Goal: Book appointment/travel/reservation

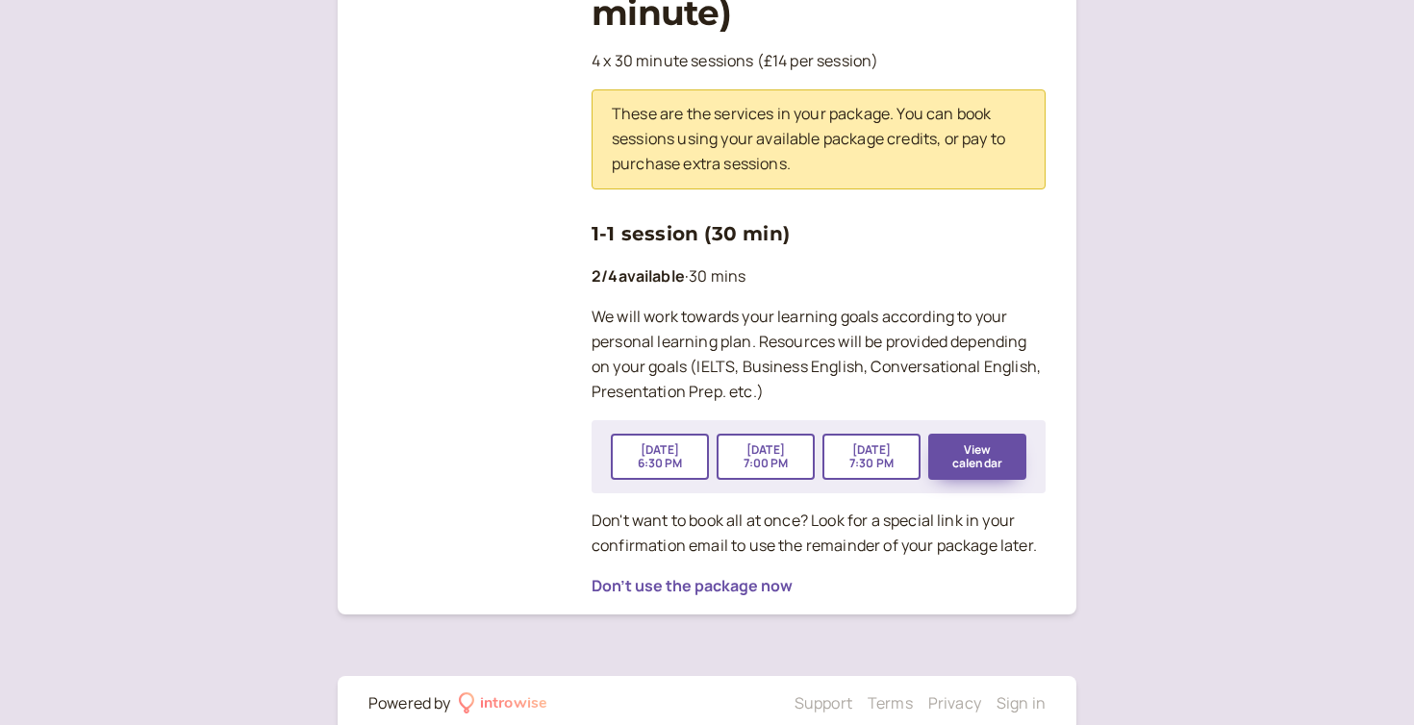
scroll to position [430, 0]
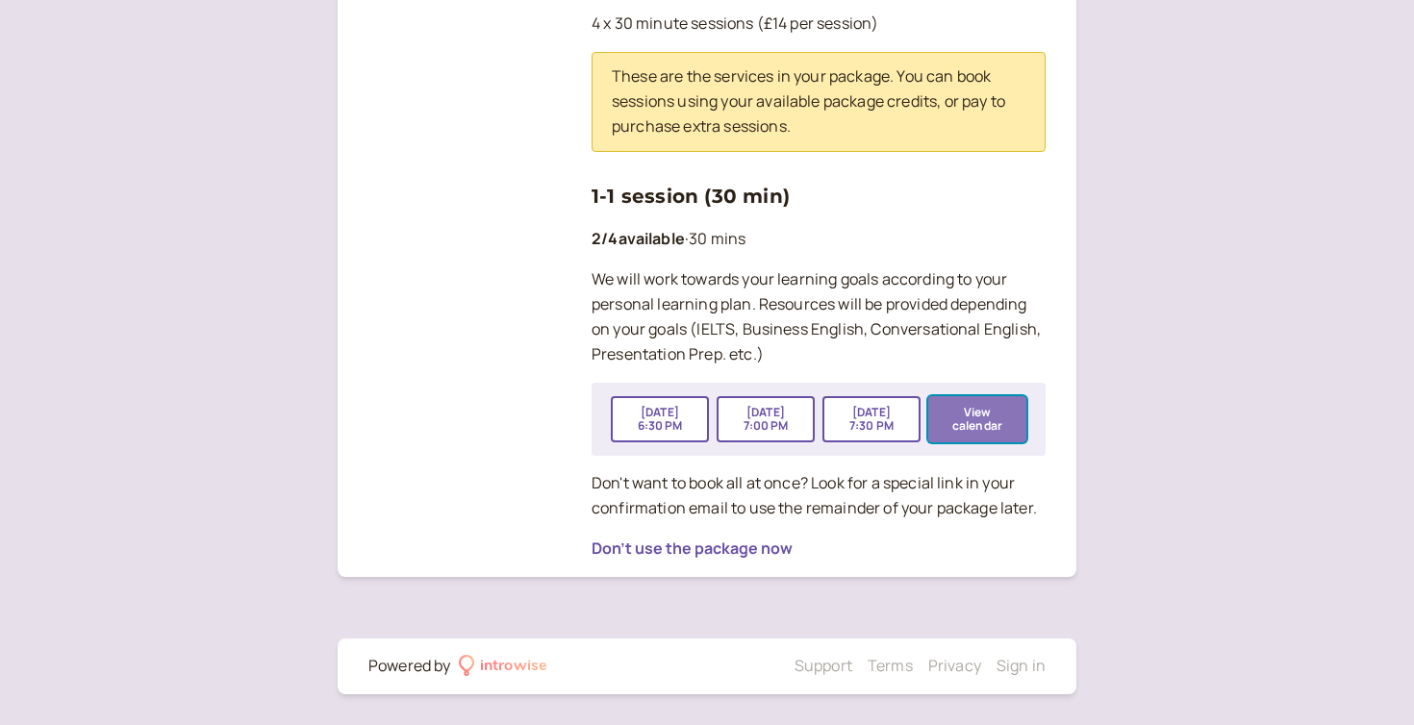
click at [997, 418] on button "View calendar" at bounding box center [977, 419] width 98 height 46
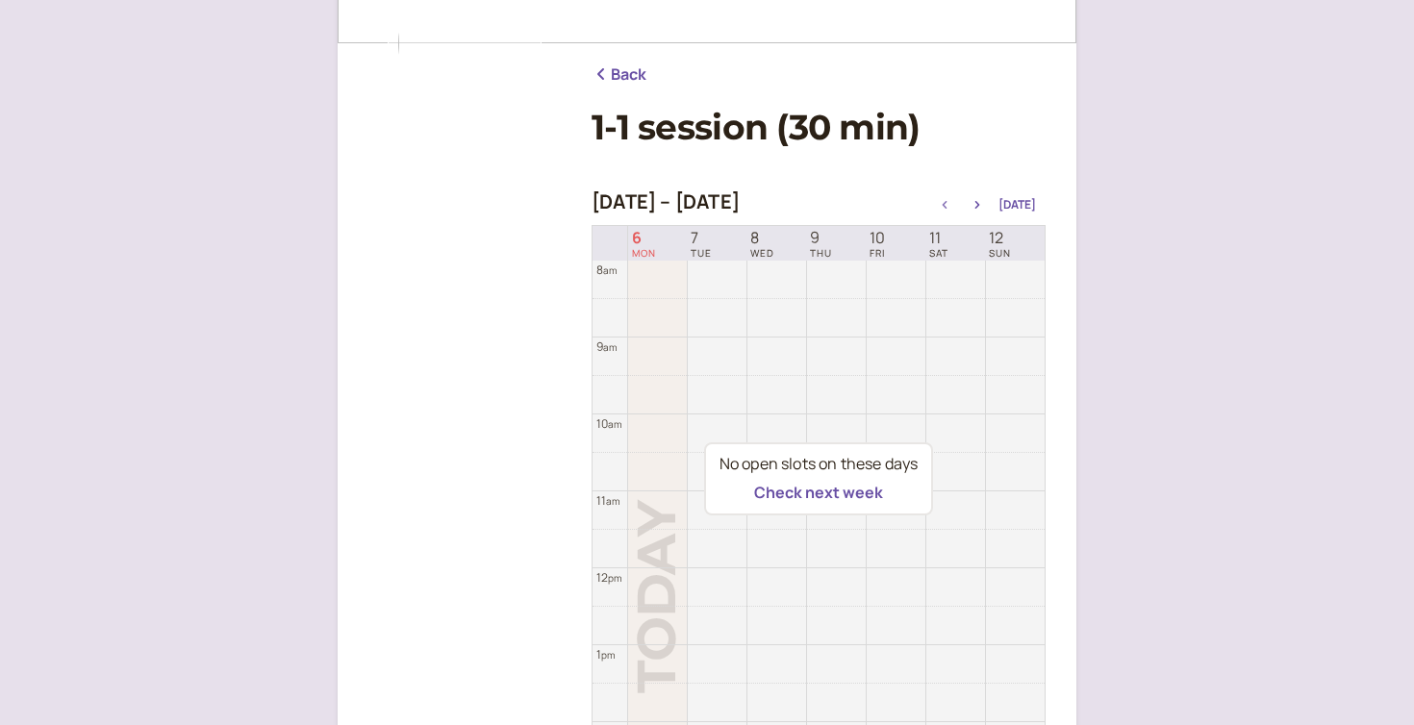
scroll to position [213, 0]
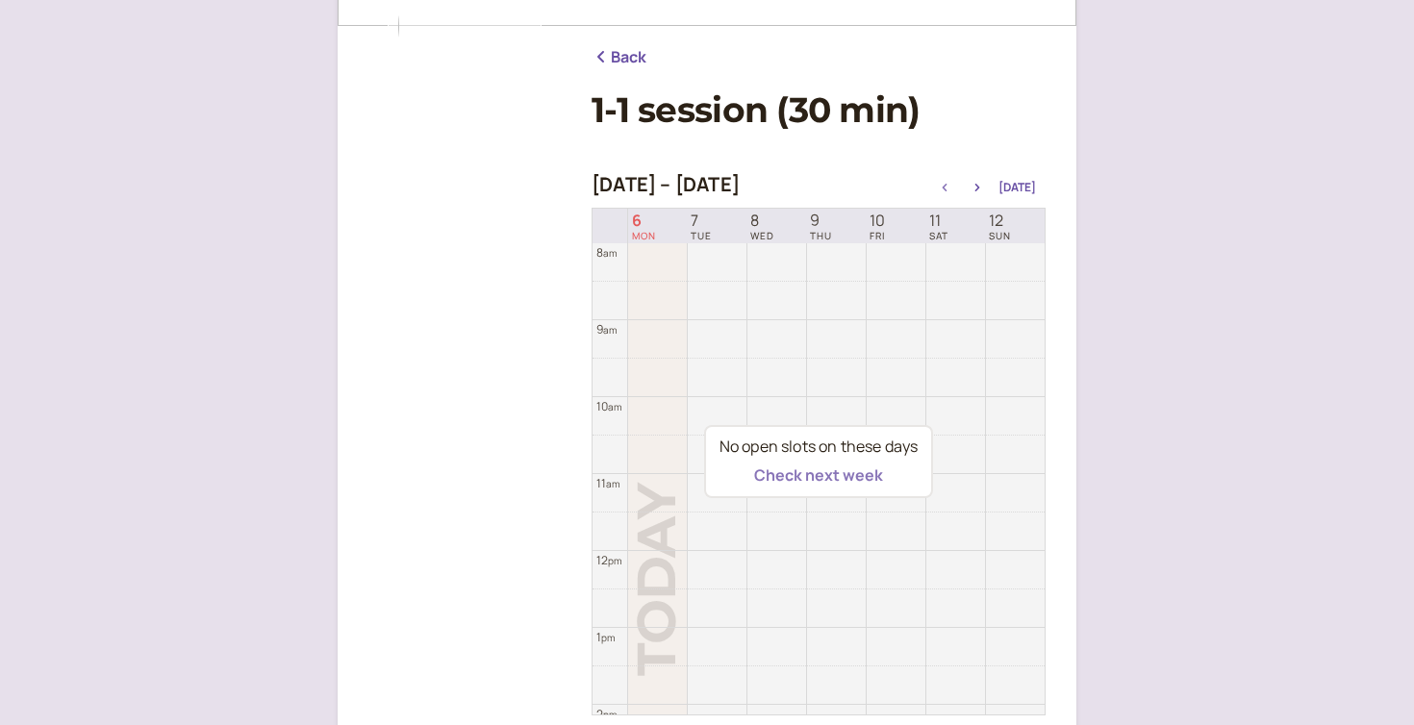
click at [870, 476] on button "Check next week" at bounding box center [818, 475] width 129 height 17
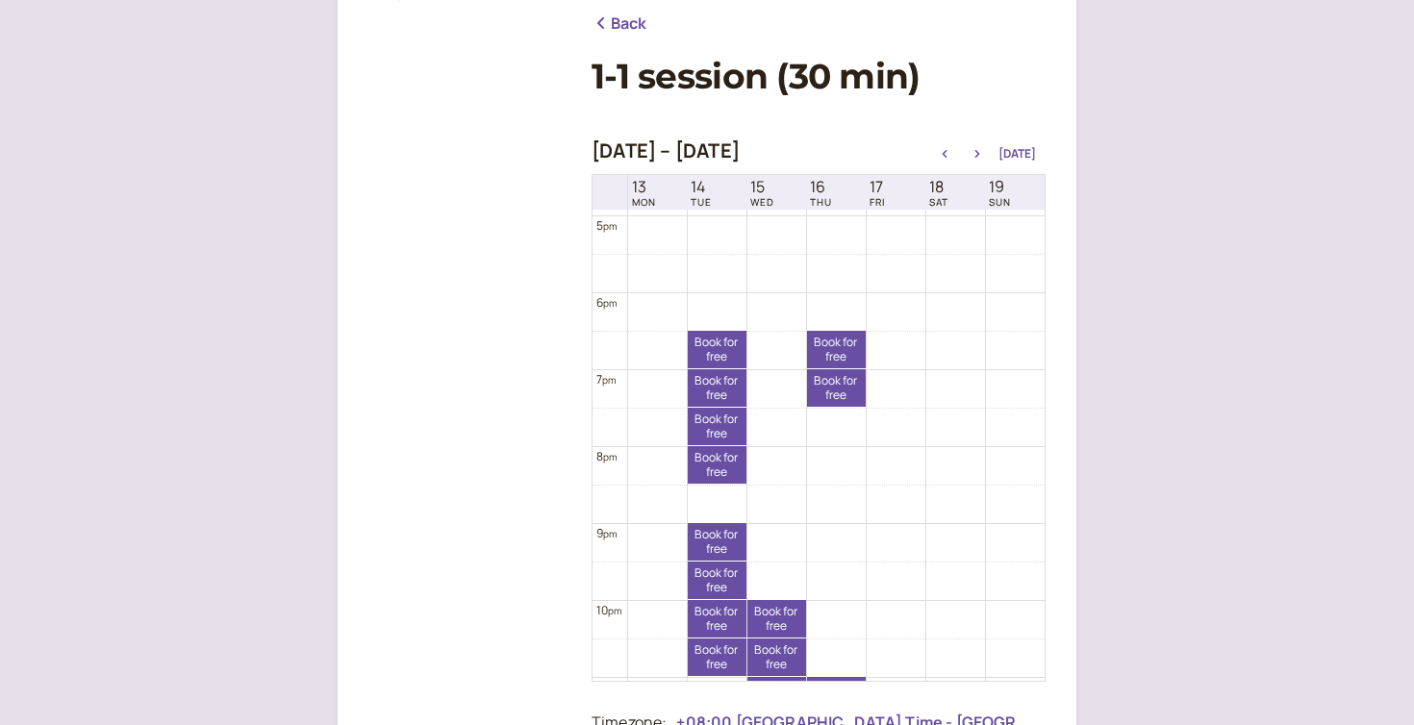
scroll to position [1376, 0]
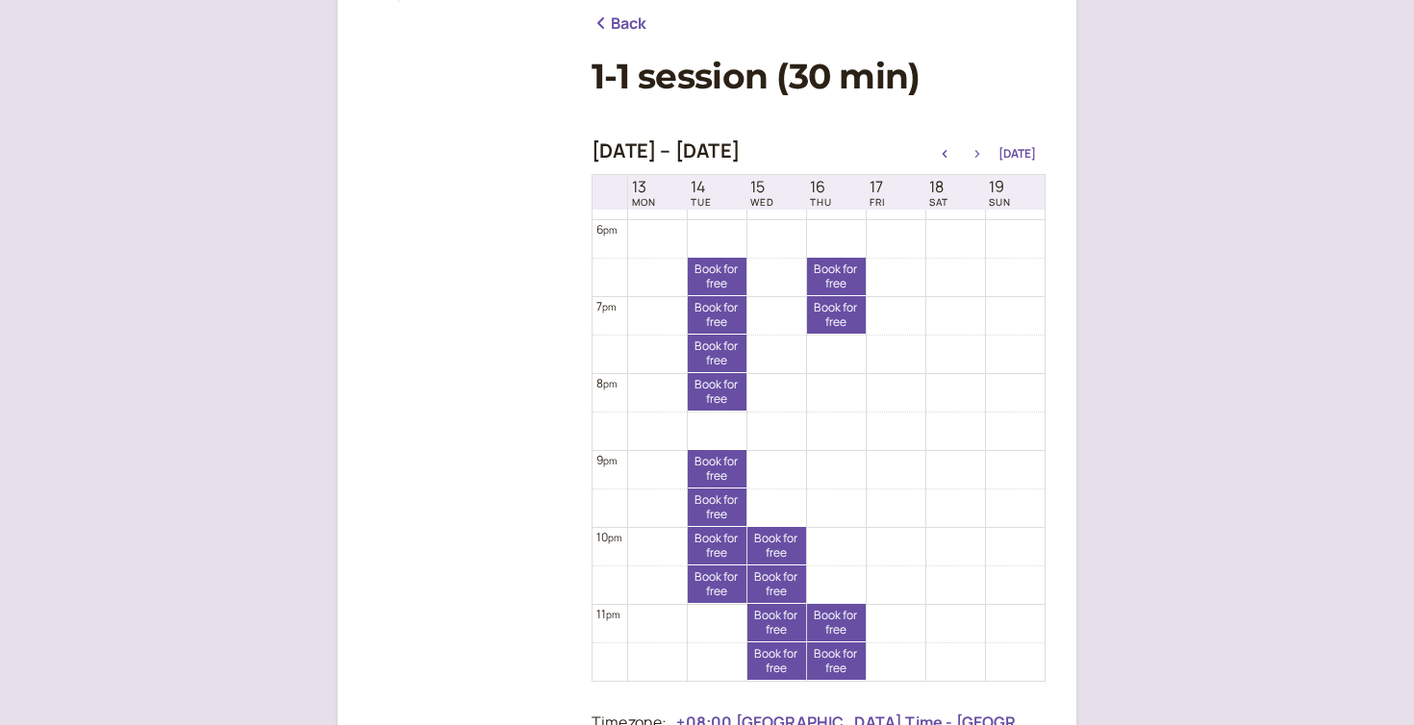
click at [983, 150] on icon "button" at bounding box center [977, 154] width 23 height 8
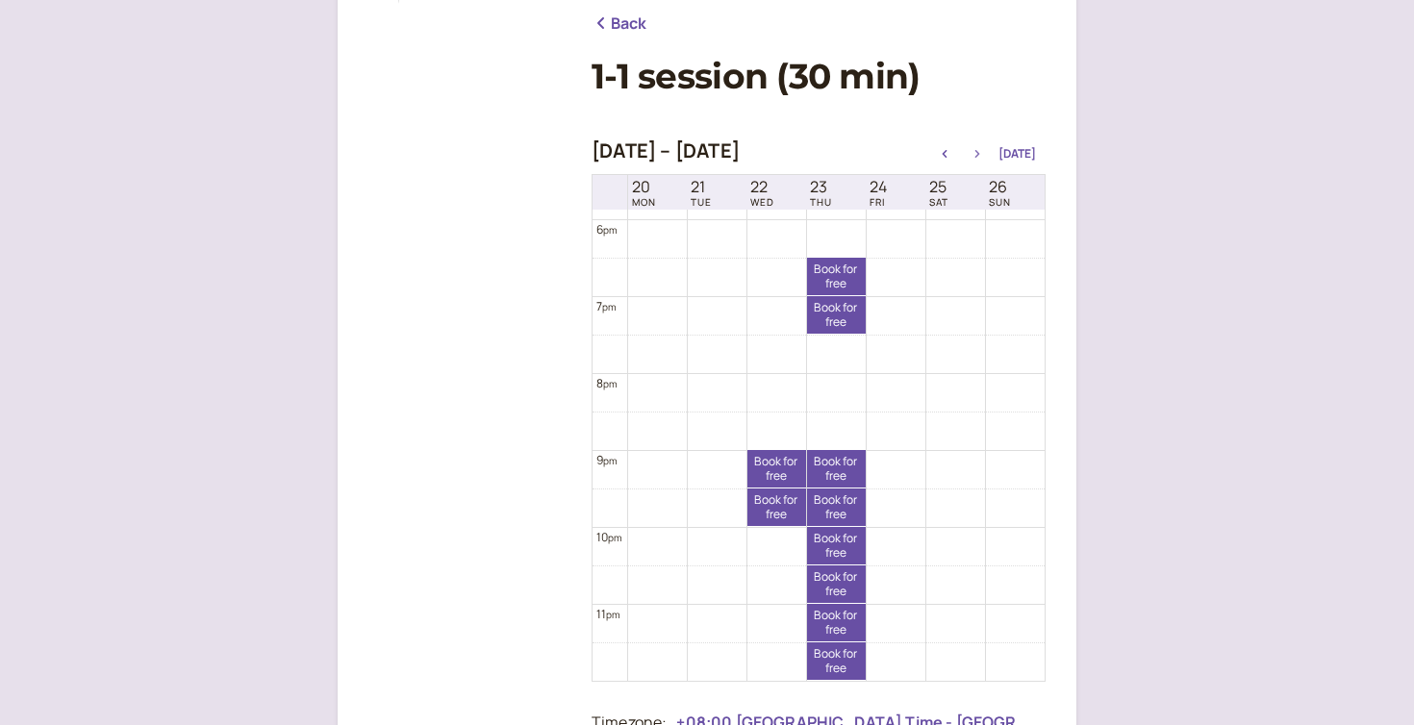
click at [977, 151] on icon "button" at bounding box center [977, 154] width 23 height 8
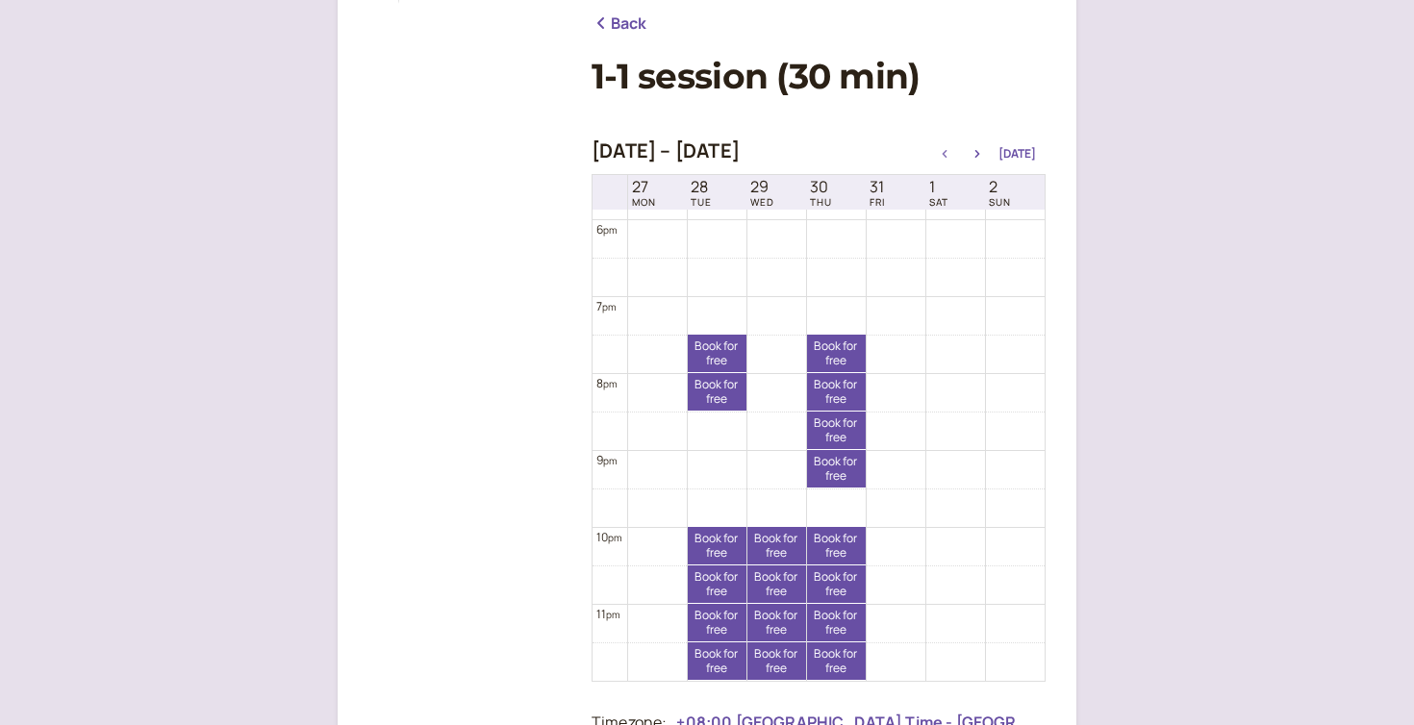
click at [950, 150] on icon "button" at bounding box center [944, 154] width 23 height 8
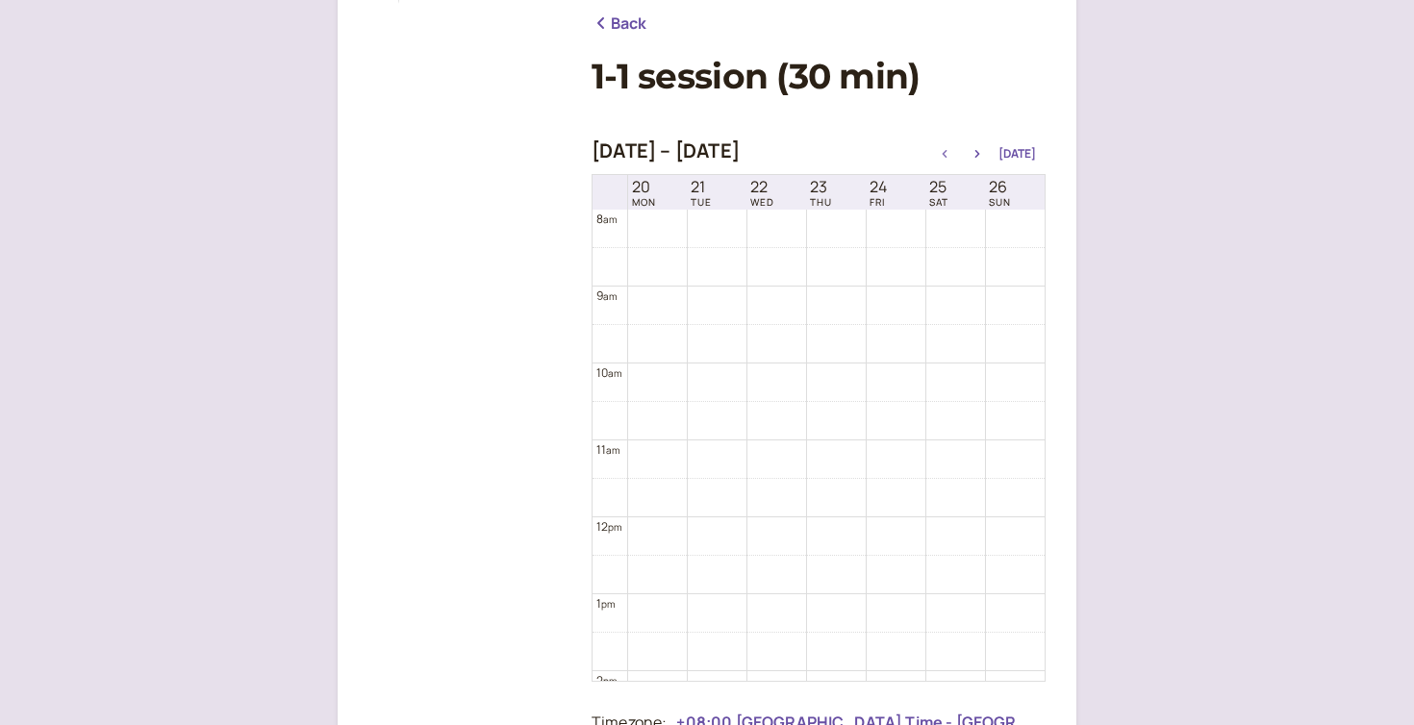
click at [948, 153] on icon "button" at bounding box center [945, 154] width 5 height 8
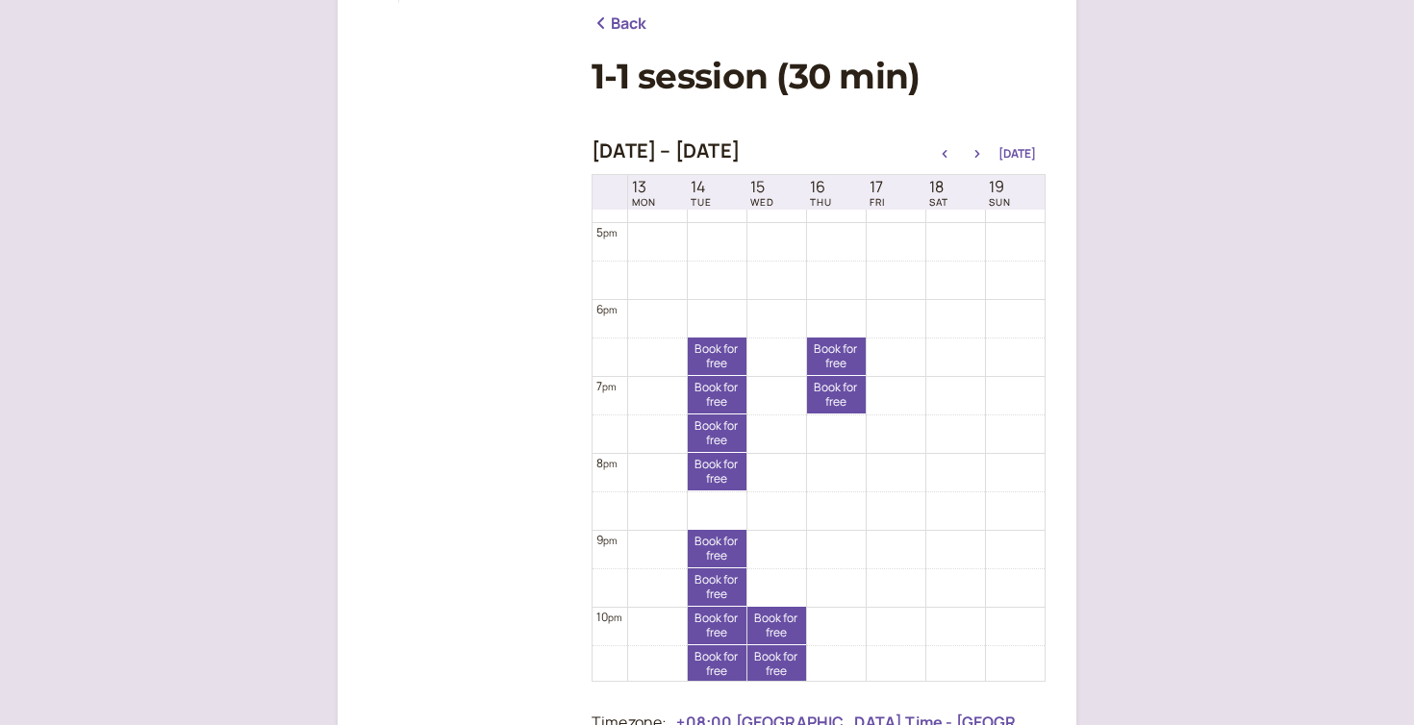
scroll to position [1376, 0]
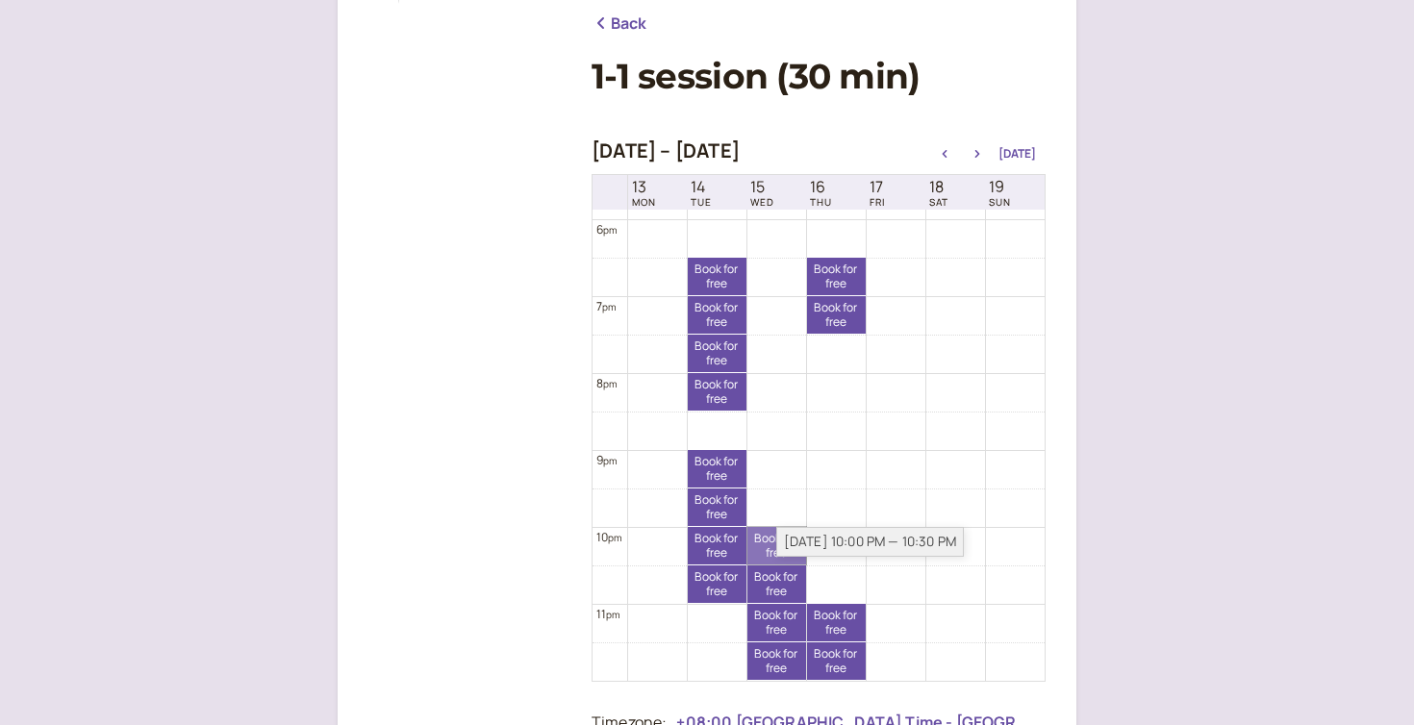
click at [773, 545] on link "Book for free free" at bounding box center [777, 546] width 59 height 38
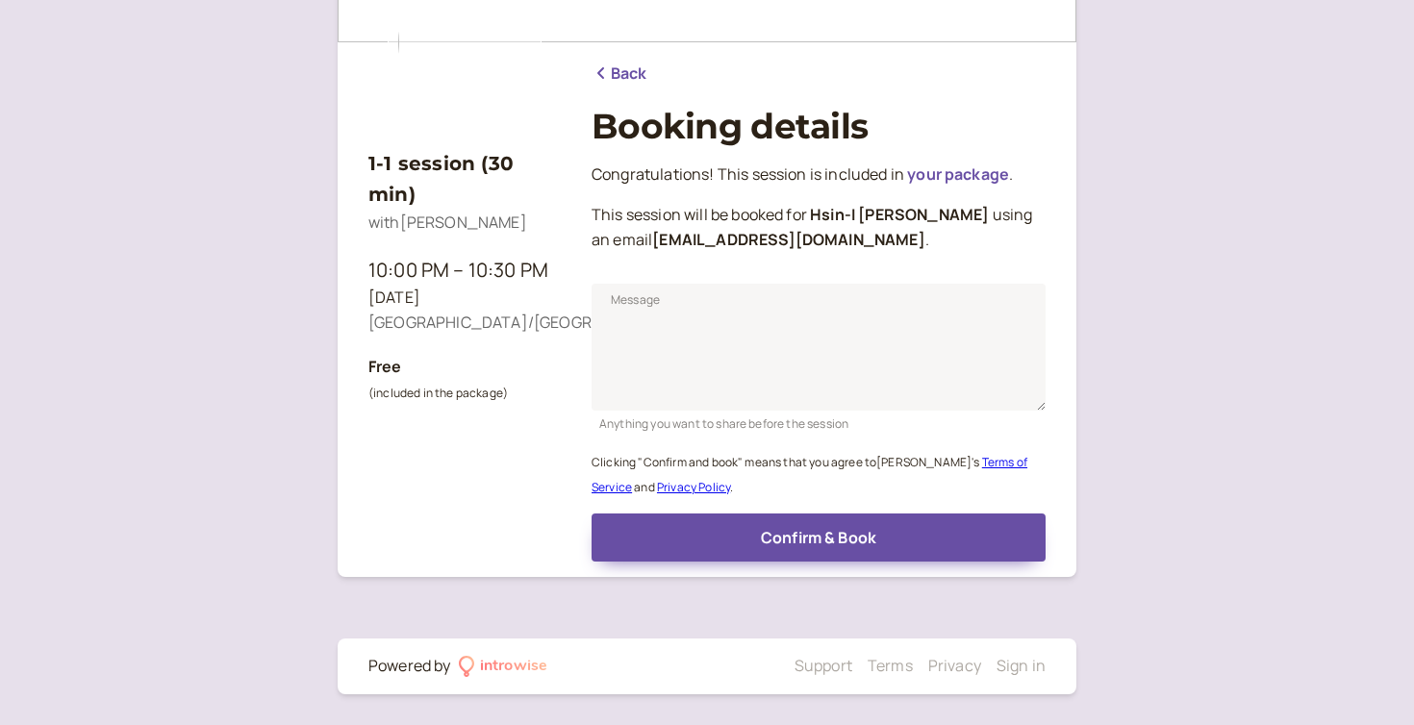
scroll to position [196, 0]
click at [730, 316] on textarea "Message" at bounding box center [819, 347] width 454 height 127
type textarea "Portfolio presentation"
click at [1201, 295] on div "1-1 session (30 min) with [PERSON_NAME] 10:00 PM – 10:30 PM [DATE] [GEOGRAPHIC_…" at bounding box center [707, 265] width 1414 height 922
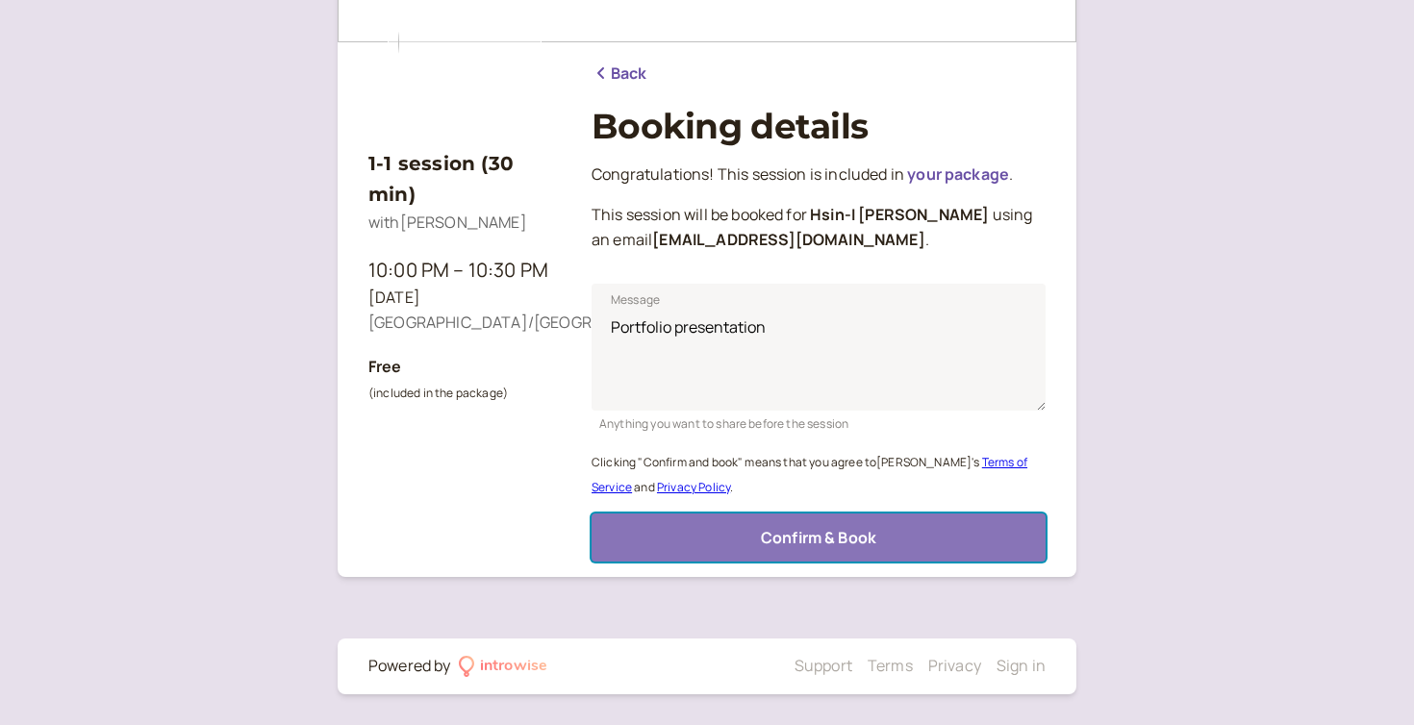
click at [921, 536] on button "Confirm & Book" at bounding box center [819, 538] width 454 height 48
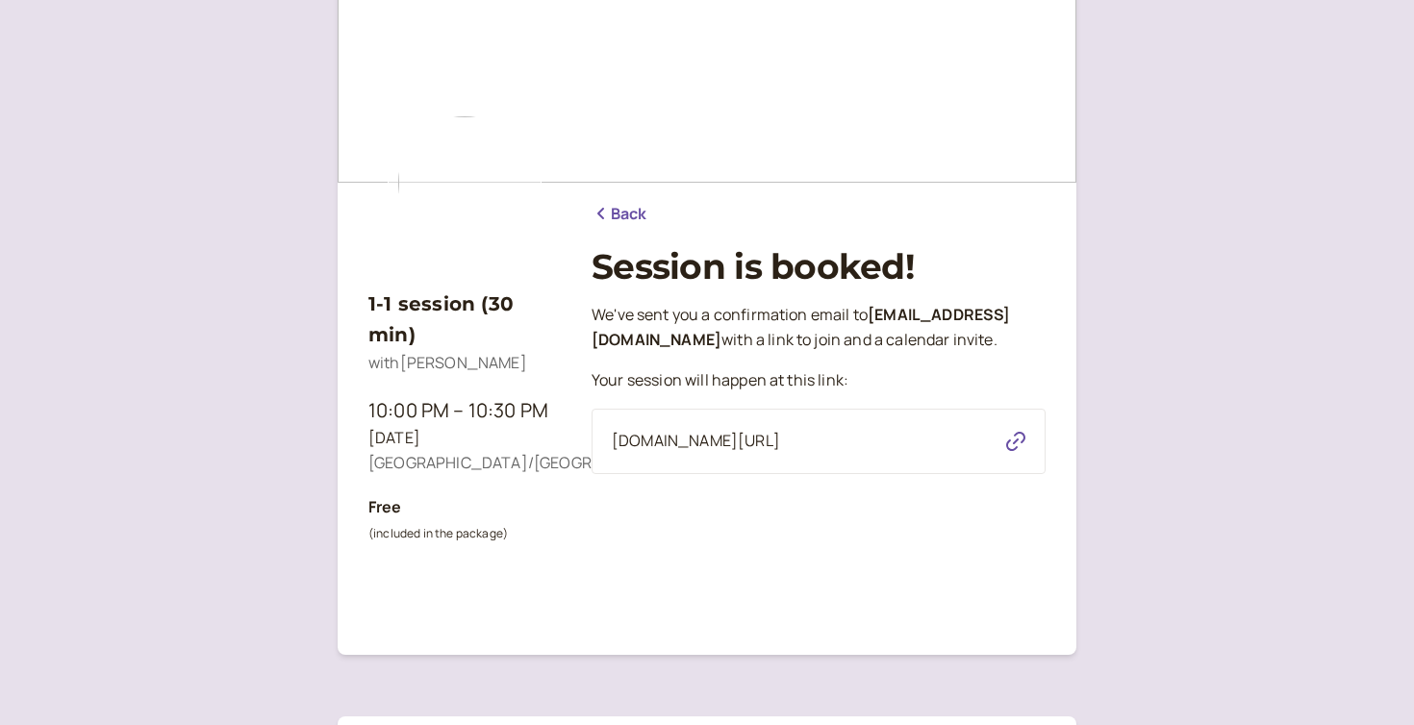
scroll to position [0, 0]
